Goal: Transaction & Acquisition: Purchase product/service

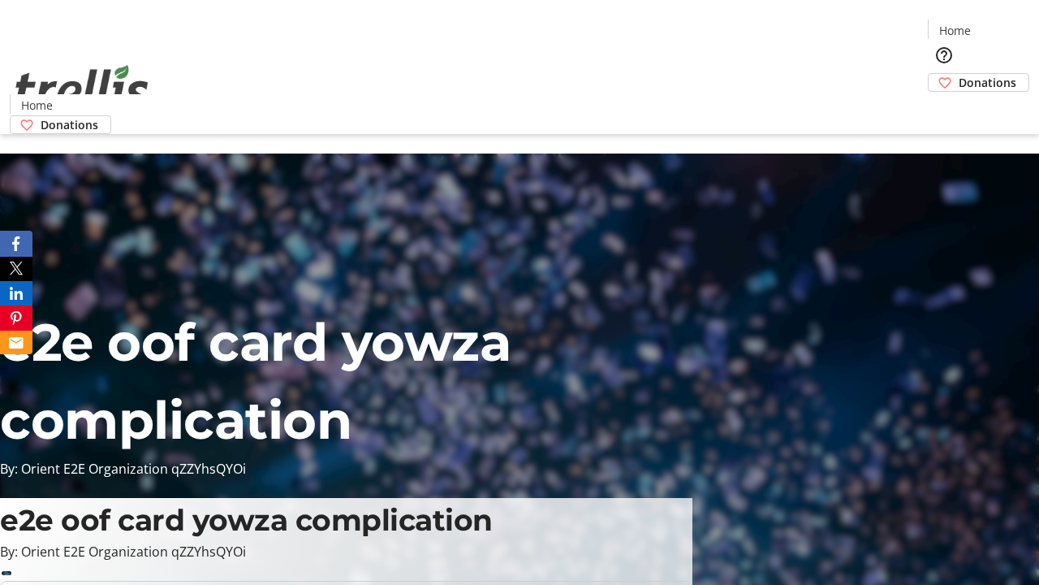
click at [959, 74] on span "Donations" at bounding box center [988, 82] width 58 height 17
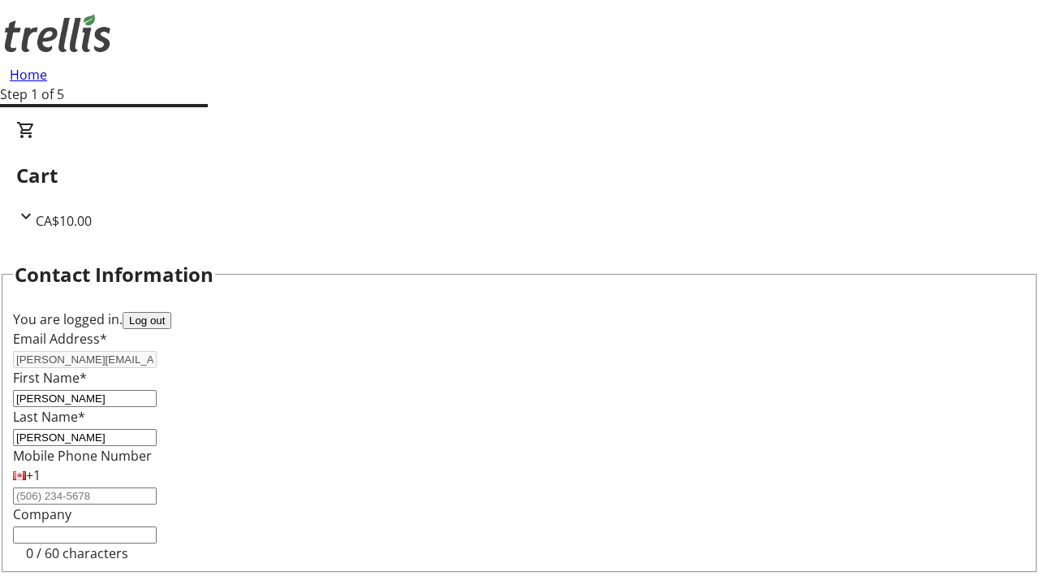
select select "BC"
select select "CA"
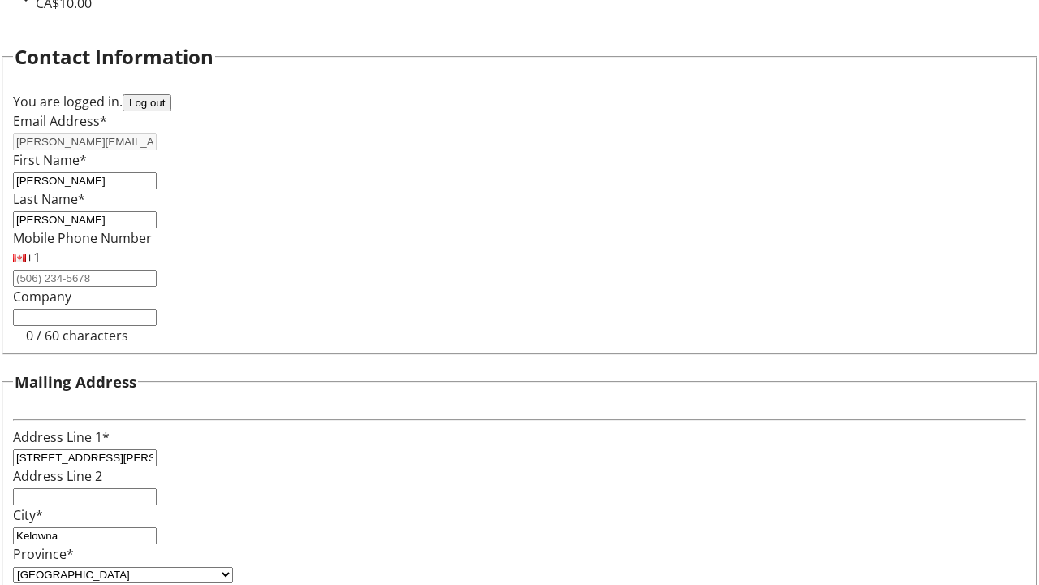
type input "V1Y 0C2"
